Goal: Find specific page/section: Find specific page/section

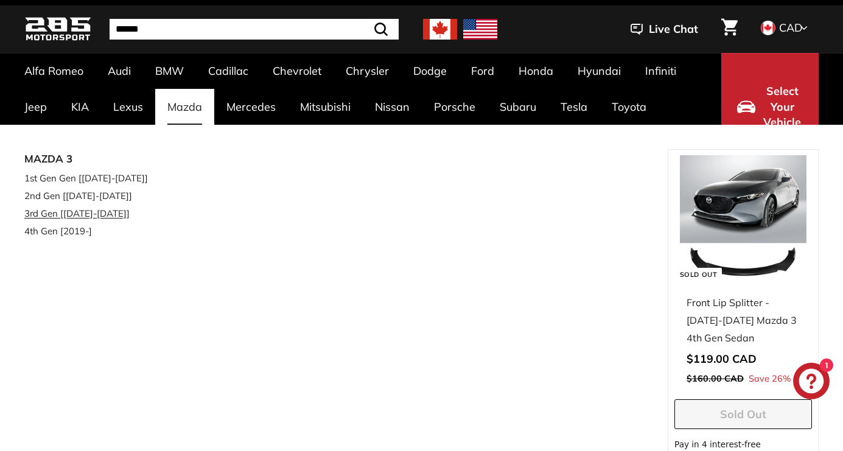
click at [102, 214] on link "3rd Gen [[DATE]-[DATE]]" at bounding box center [88, 213] width 129 height 18
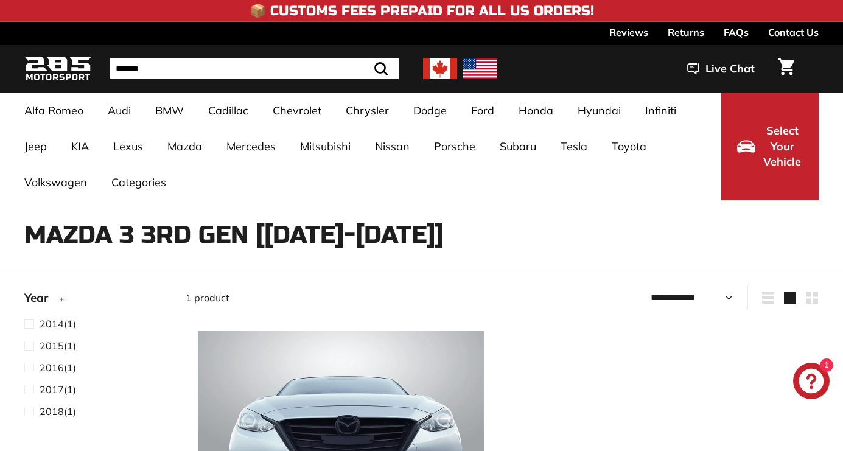
select select "**********"
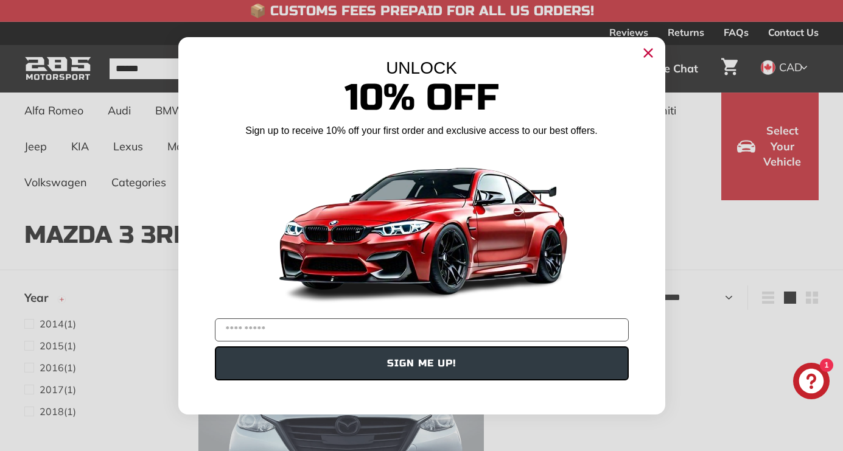
click at [652, 54] on circle "Close dialog" at bounding box center [647, 52] width 18 height 18
